Goal: Book appointment/travel/reservation

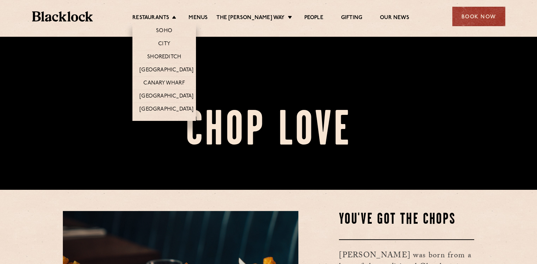
click at [180, 20] on li "Restaurants [GEOGRAPHIC_DATA] [GEOGRAPHIC_DATA] [GEOGRAPHIC_DATA] [GEOGRAPHIC_D…" at bounding box center [155, 18] width 47 height 8
click at [169, 46] on link "City" at bounding box center [164, 45] width 12 height 8
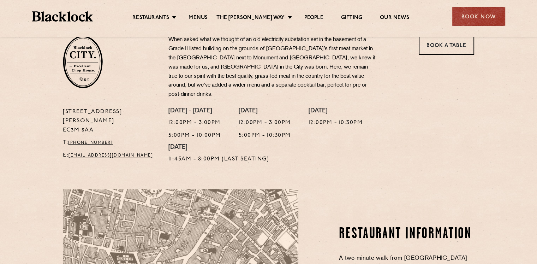
scroll to position [238, 0]
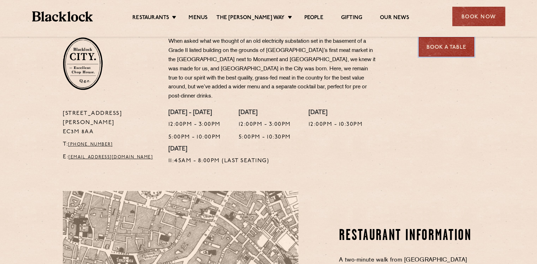
click at [446, 50] on link "Book a Table" at bounding box center [445, 46] width 55 height 19
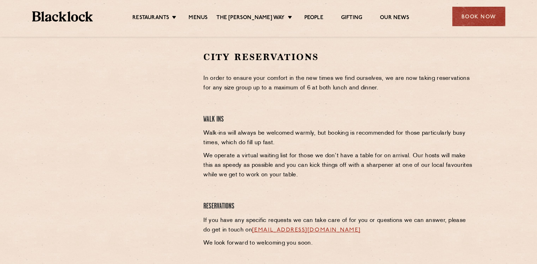
scroll to position [224, 0]
